Goal: Entertainment & Leisure: Consume media (video, audio)

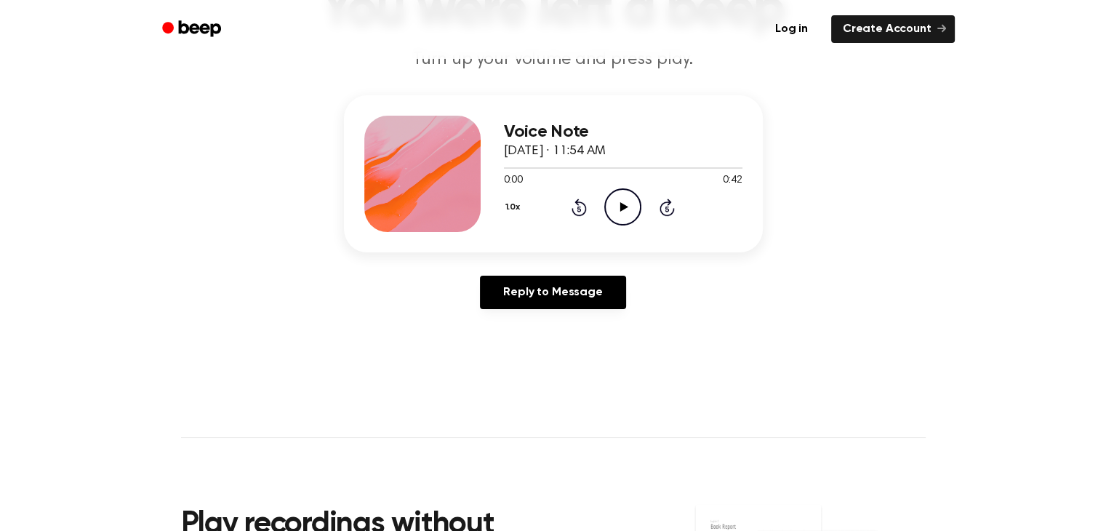
scroll to position [145, 0]
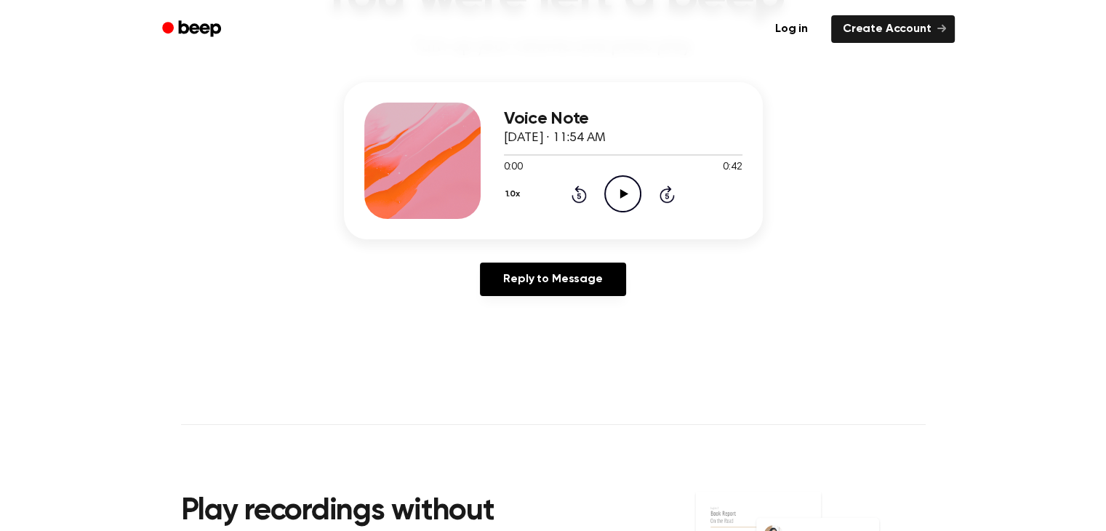
click at [622, 188] on icon "Play Audio" at bounding box center [622, 193] width 37 height 37
click at [625, 187] on icon "Play Audio" at bounding box center [622, 193] width 37 height 37
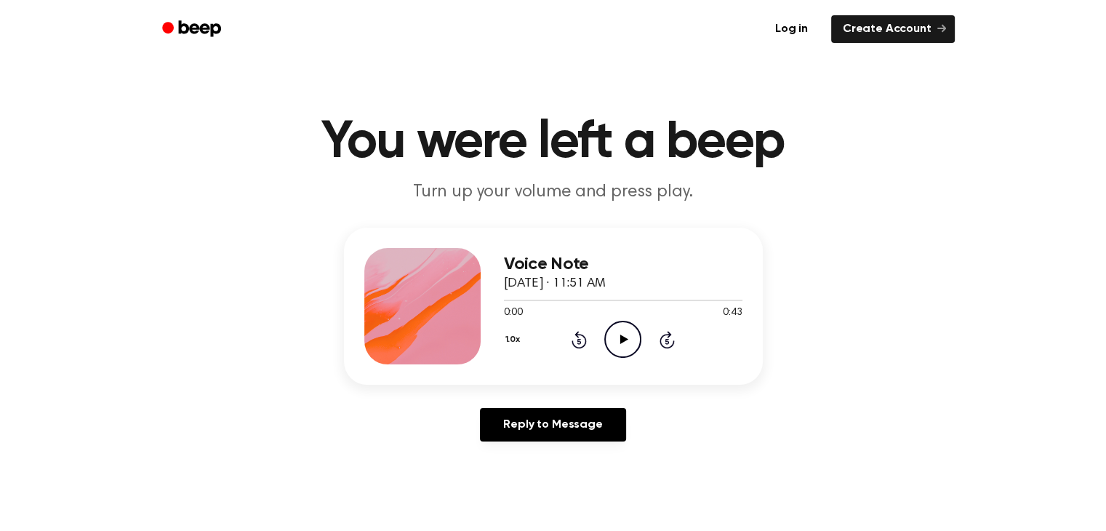
click at [623, 335] on icon "Play Audio" at bounding box center [622, 339] width 37 height 37
